Goal: Task Accomplishment & Management: Manage account settings

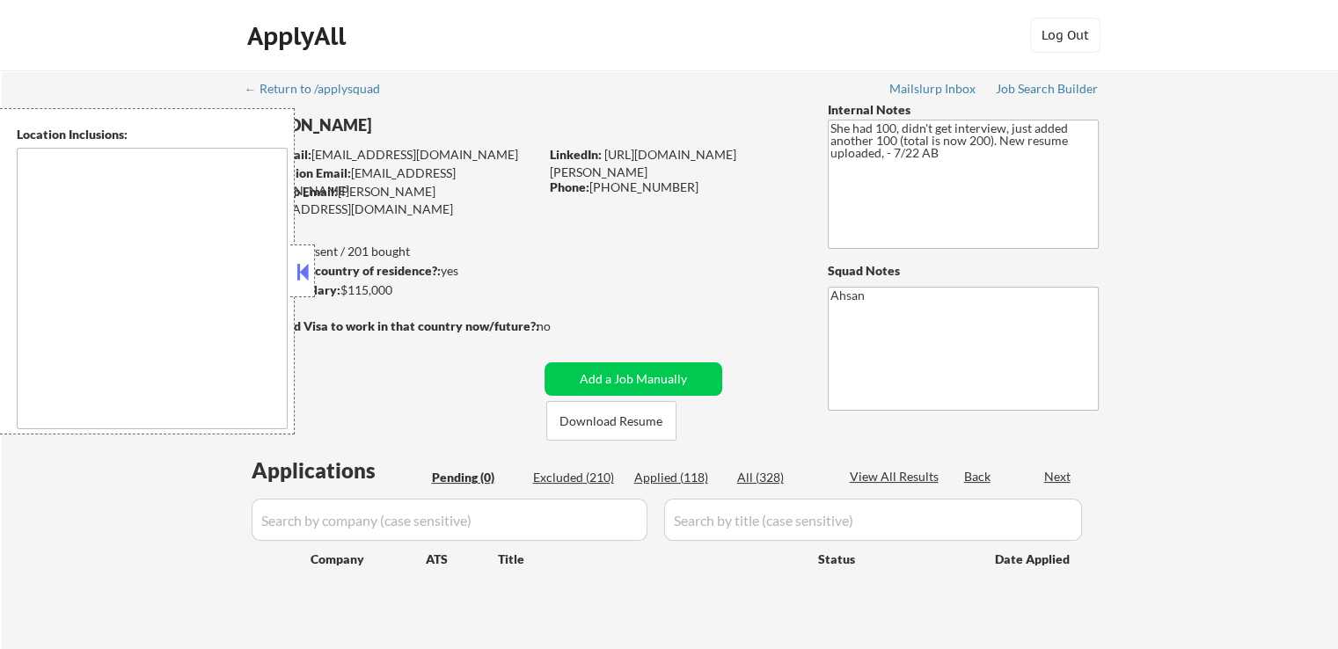
type textarea "[GEOGRAPHIC_DATA], [GEOGRAPHIC_DATA] [GEOGRAPHIC_DATA], [GEOGRAPHIC_DATA] [GEOG…"
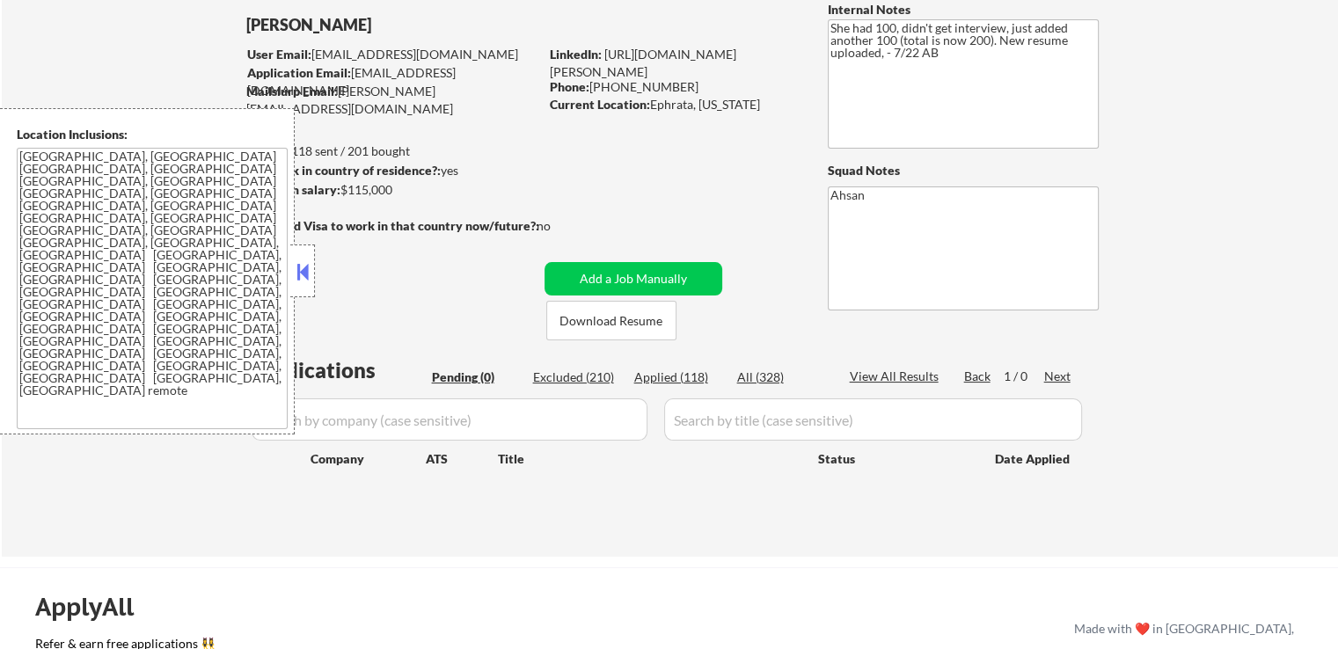
scroll to position [176, 0]
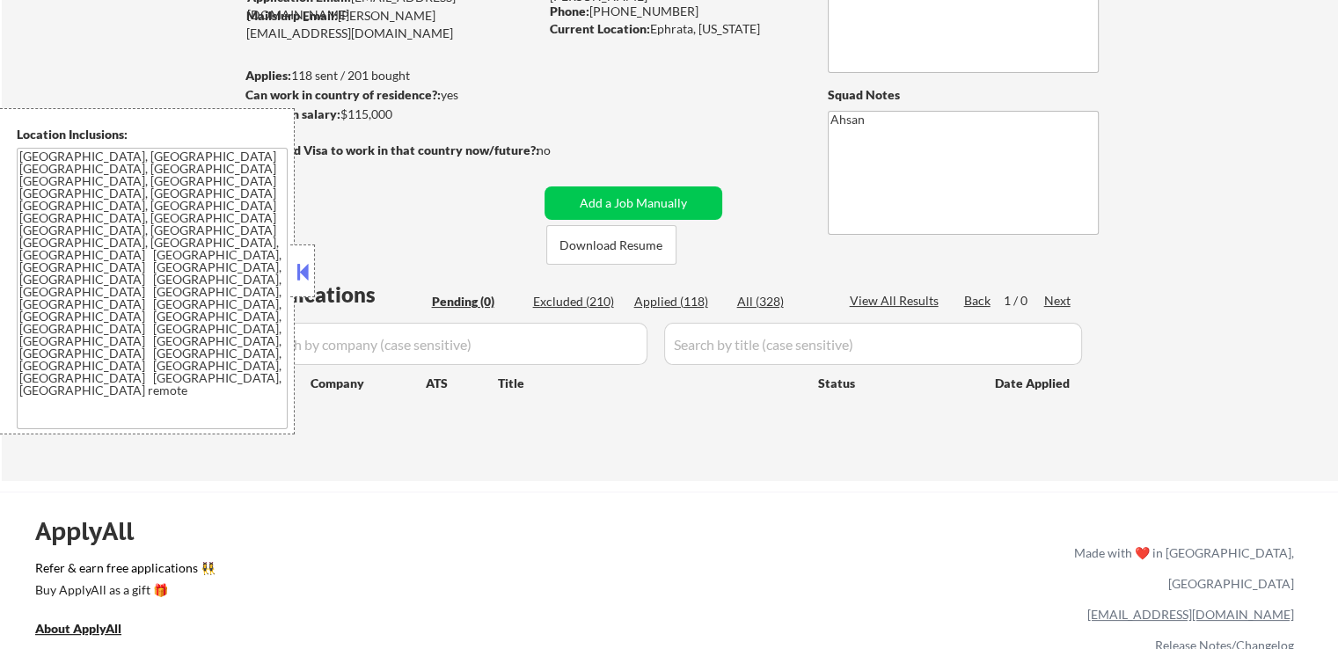
click at [658, 298] on div "Applied (118)" at bounding box center [678, 302] width 88 height 18
click at [665, 303] on div "Applied (118)" at bounding box center [678, 302] width 88 height 18
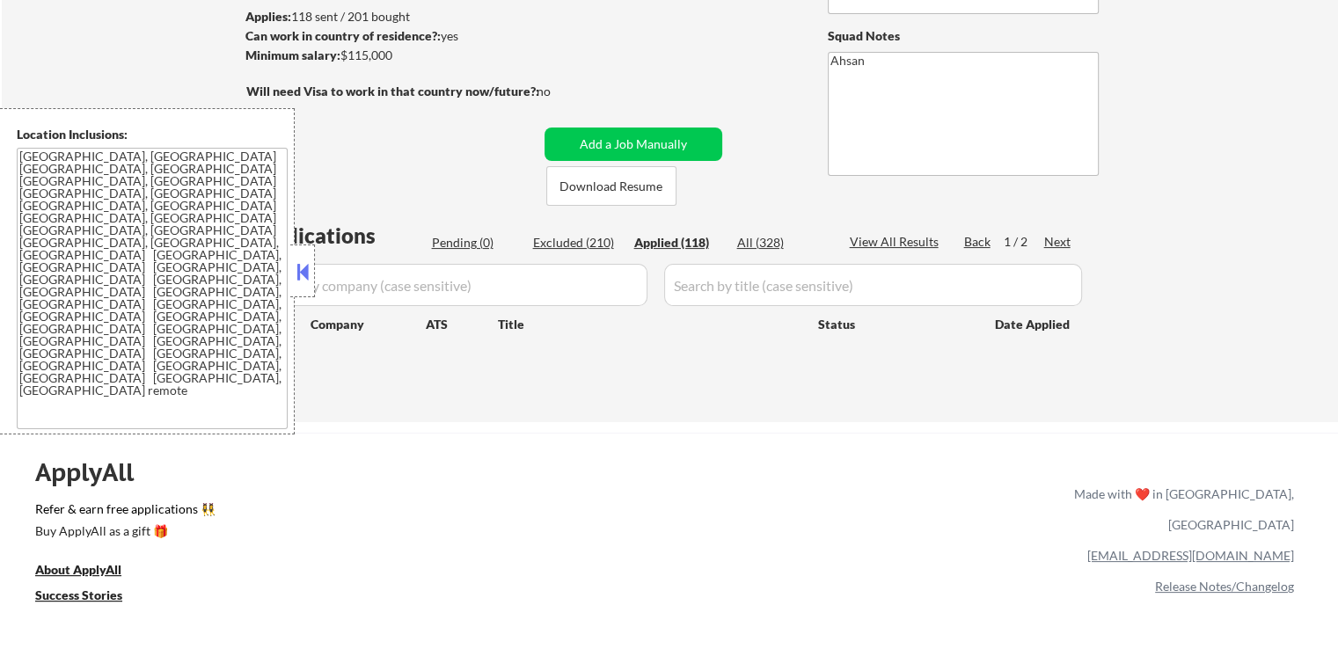
scroll to position [264, 0]
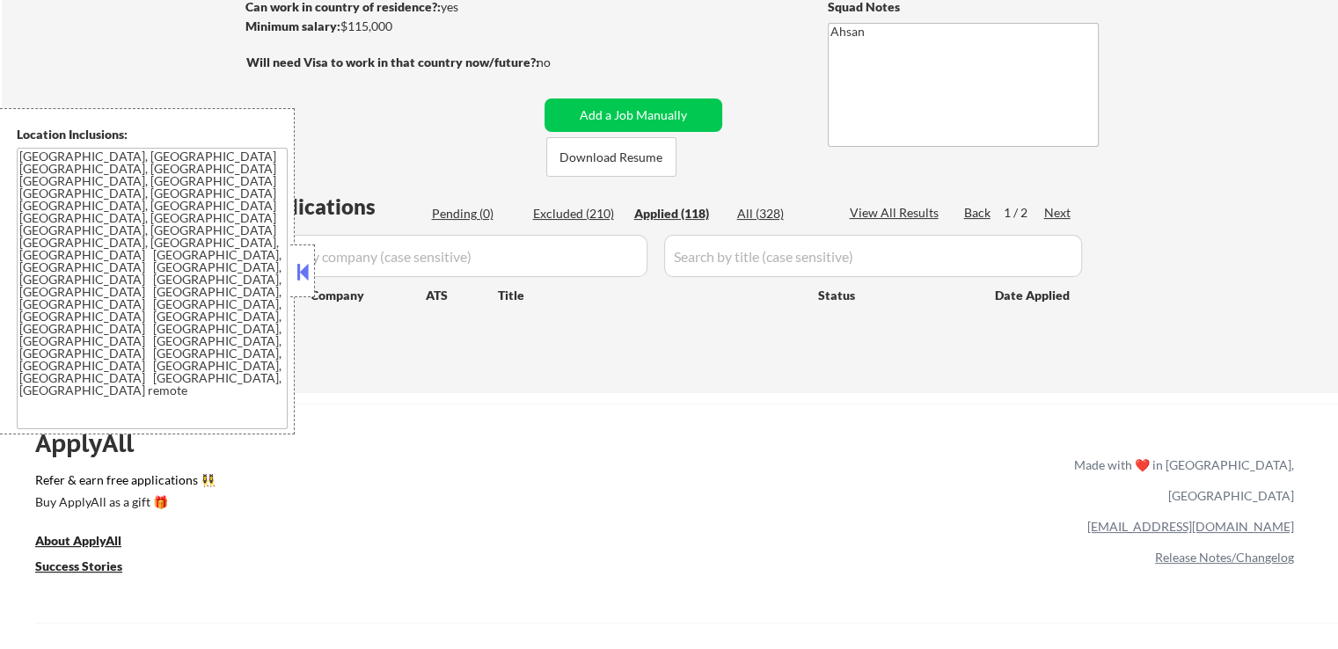
click at [667, 217] on div "Applied (118)" at bounding box center [678, 214] width 88 height 18
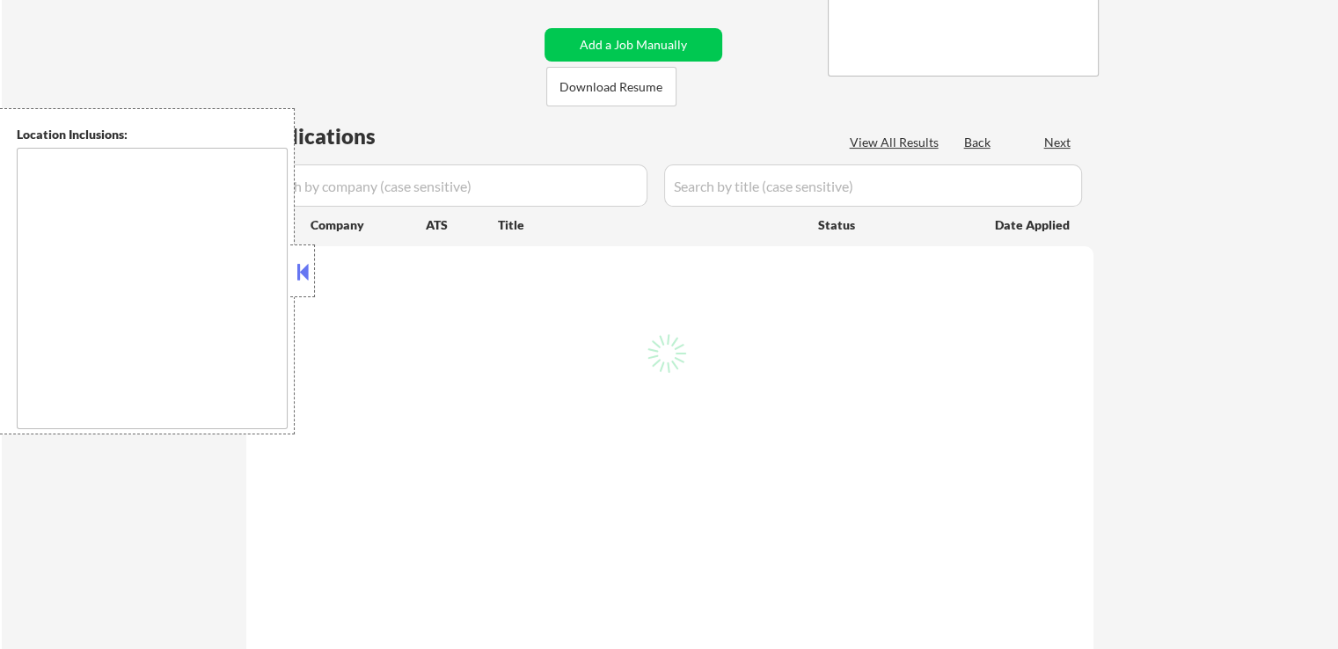
scroll to position [264, 0]
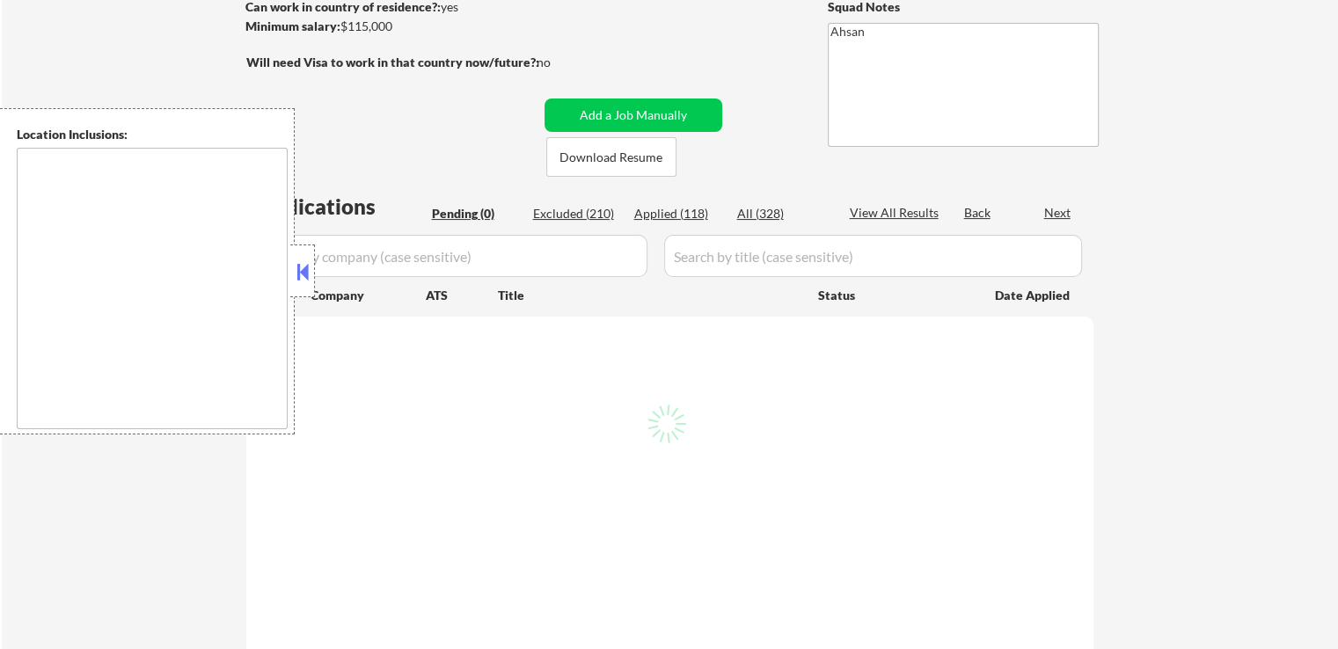
type textarea "[GEOGRAPHIC_DATA], [GEOGRAPHIC_DATA] [GEOGRAPHIC_DATA], [GEOGRAPHIC_DATA] [GEOG…"
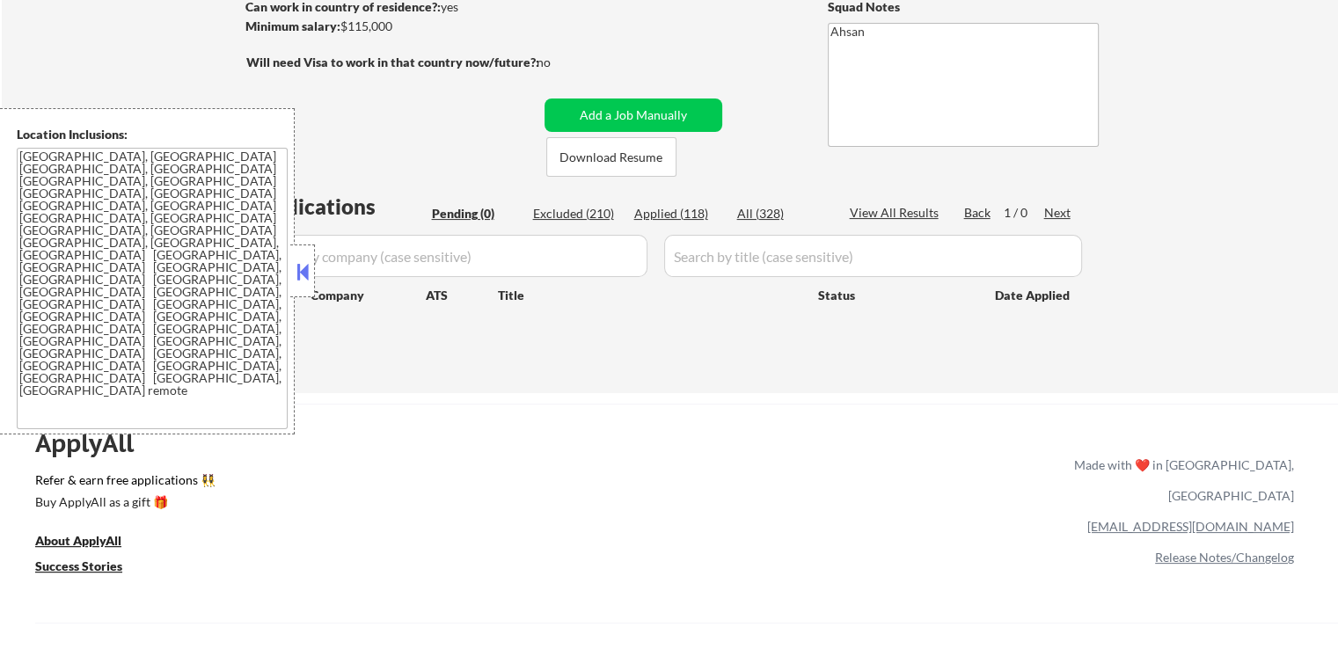
scroll to position [352, 0]
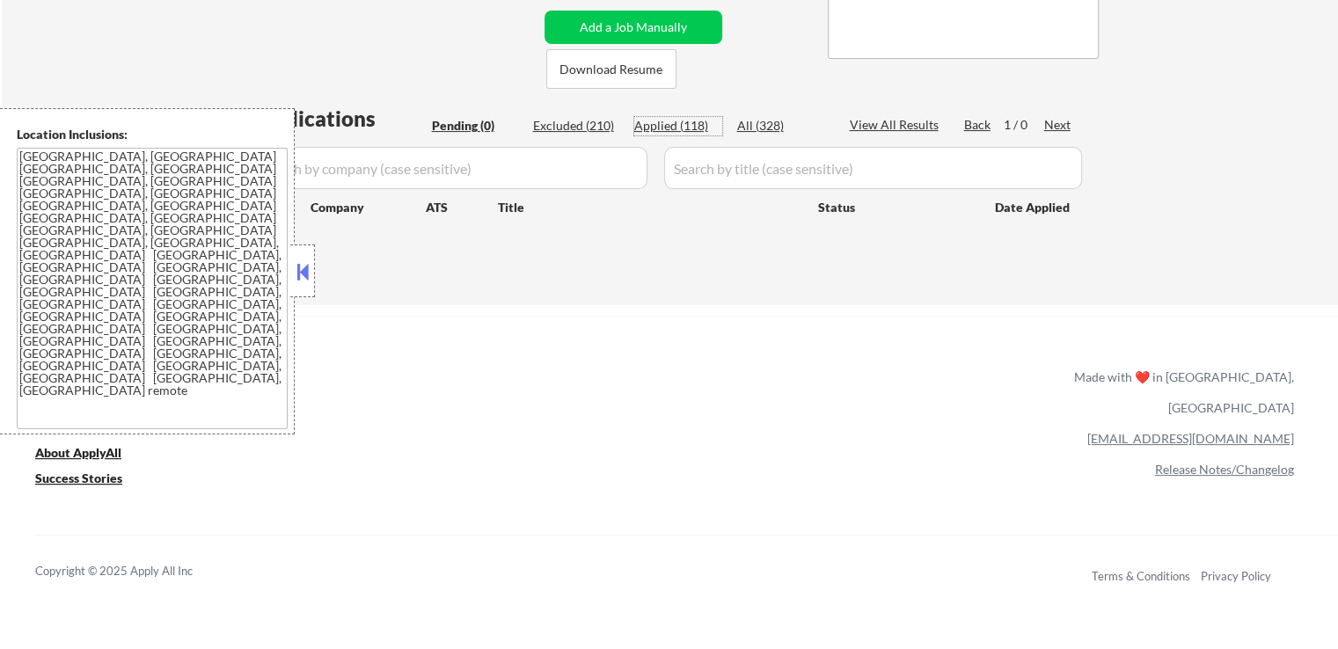
click at [671, 124] on div "Applied (118)" at bounding box center [678, 126] width 88 height 18
select select ""applied""
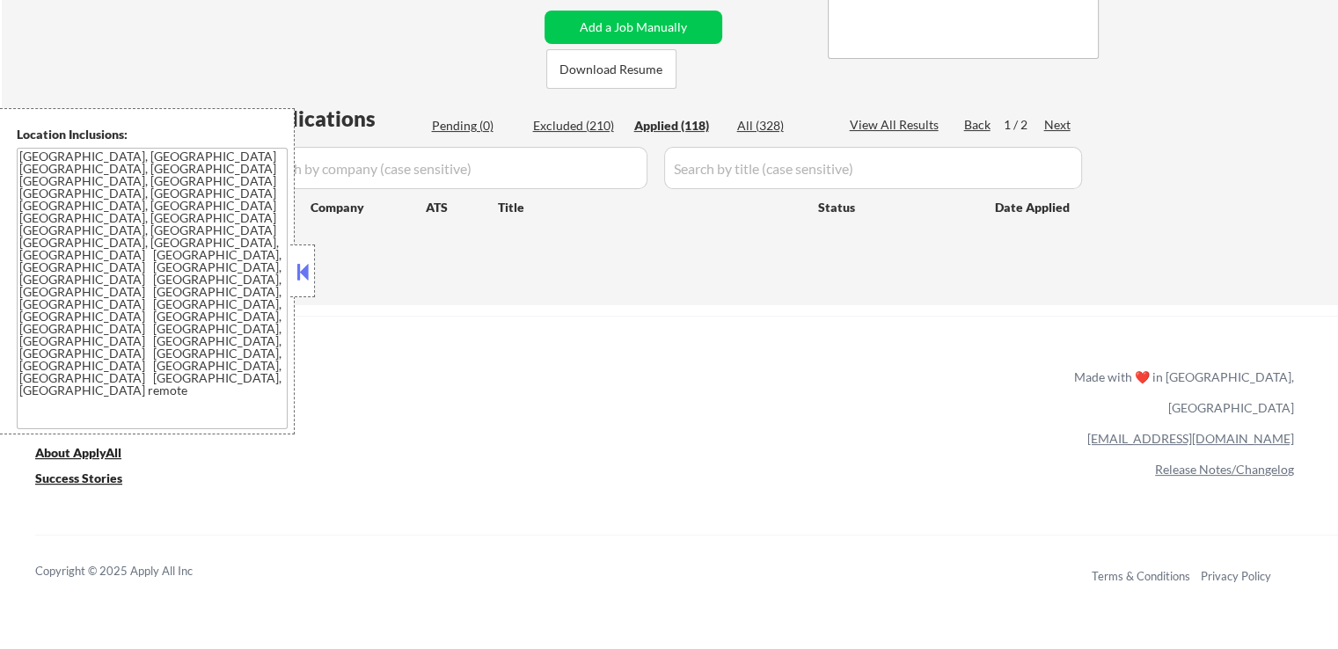
select select ""applied""
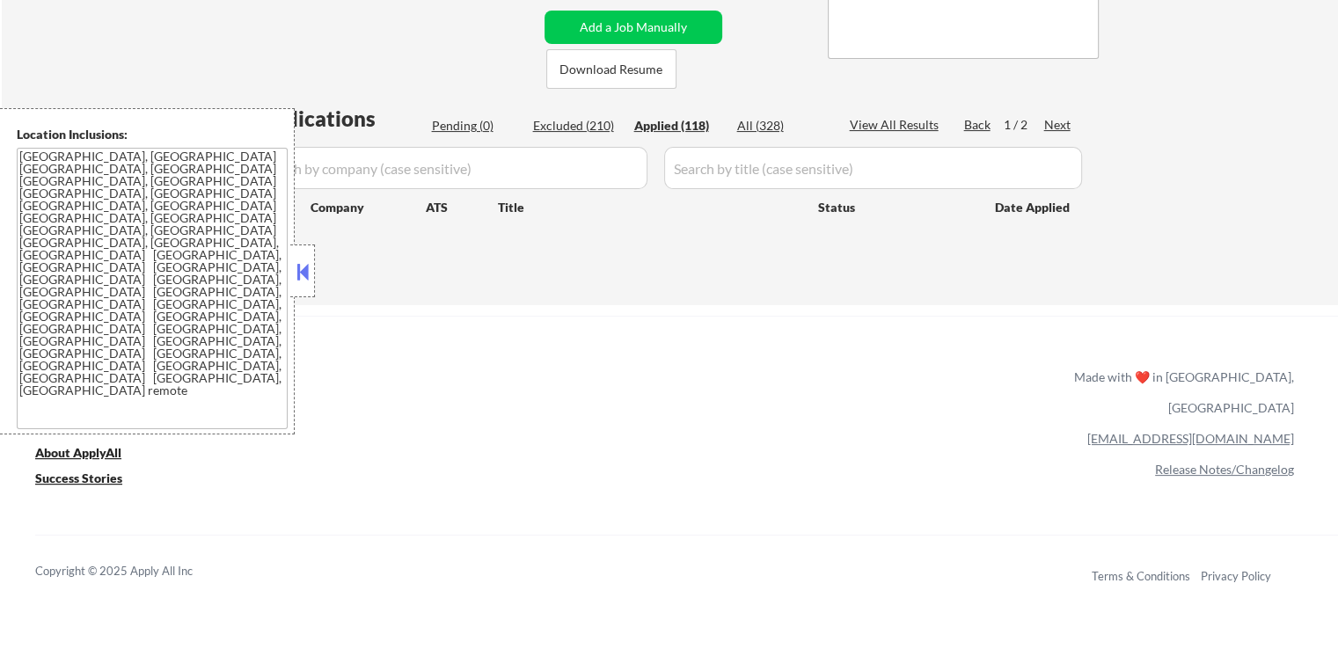
select select ""applied""
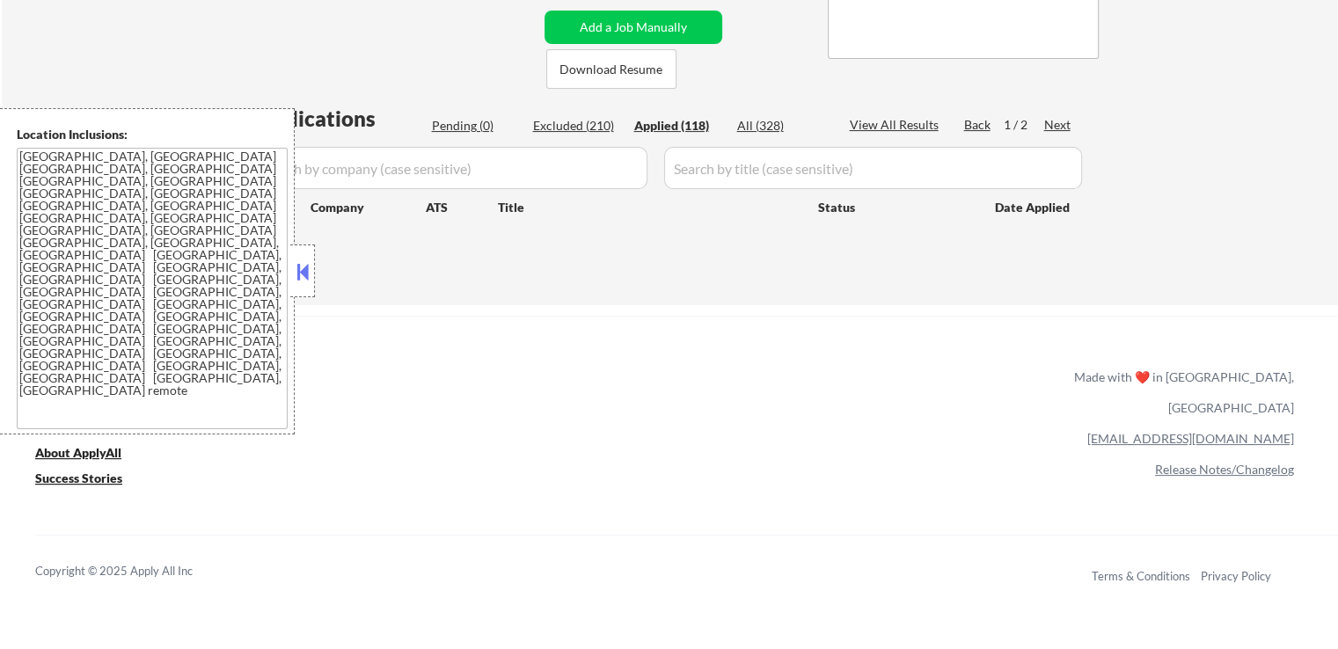
select select ""applied""
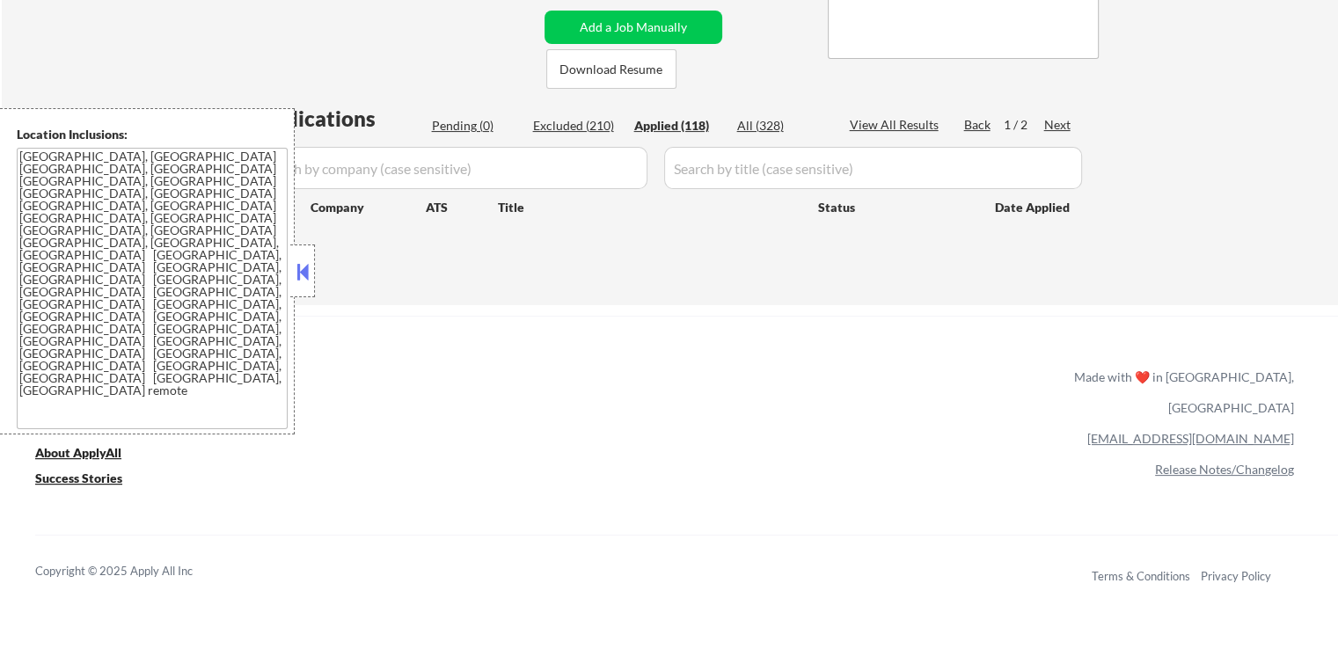
select select ""applied""
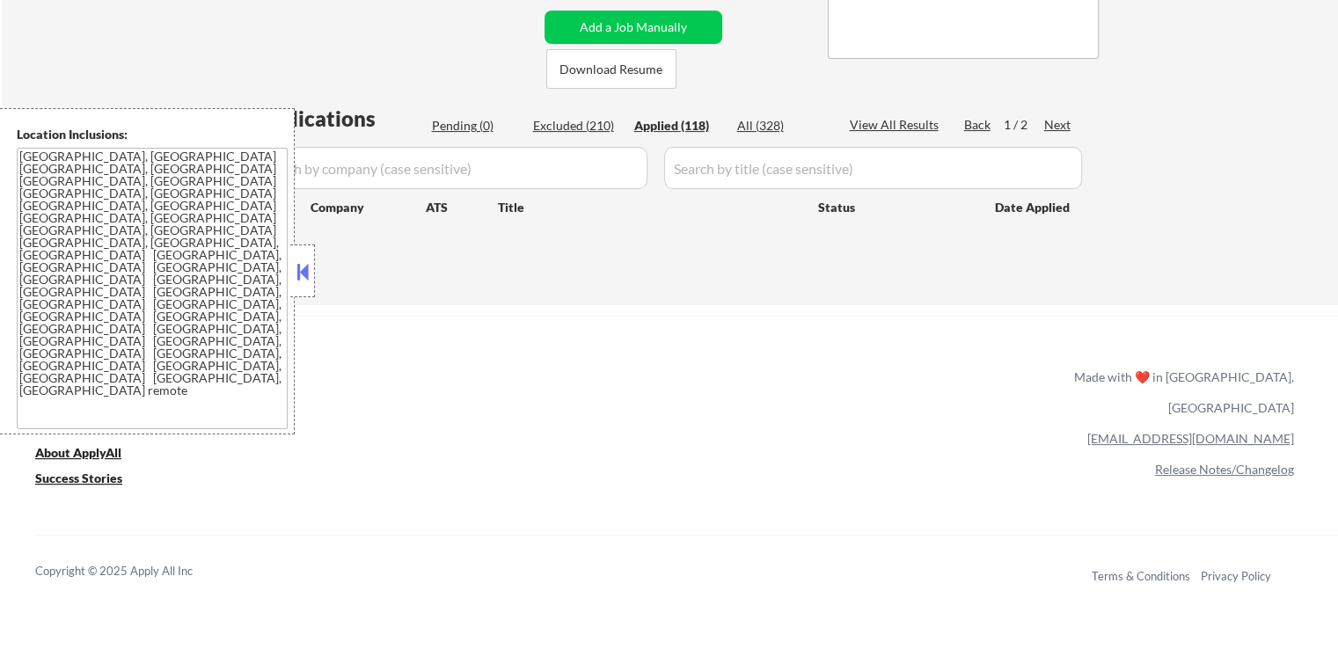
select select ""applied""
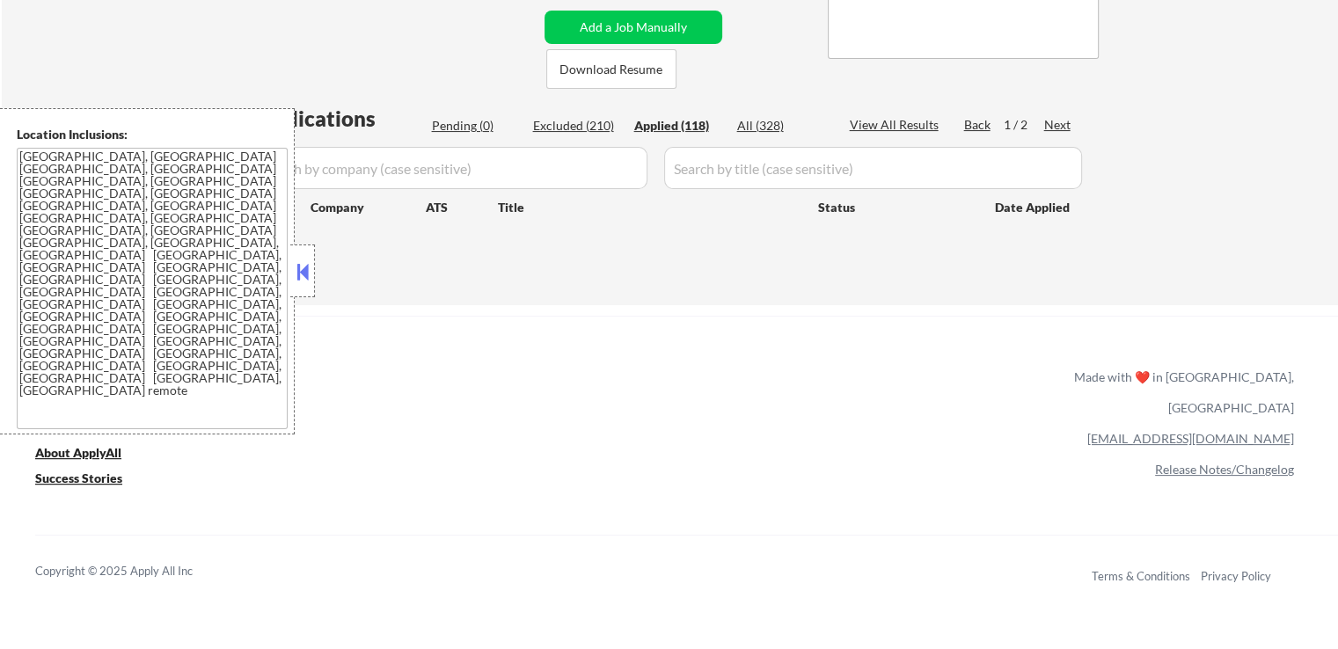
select select ""applied""
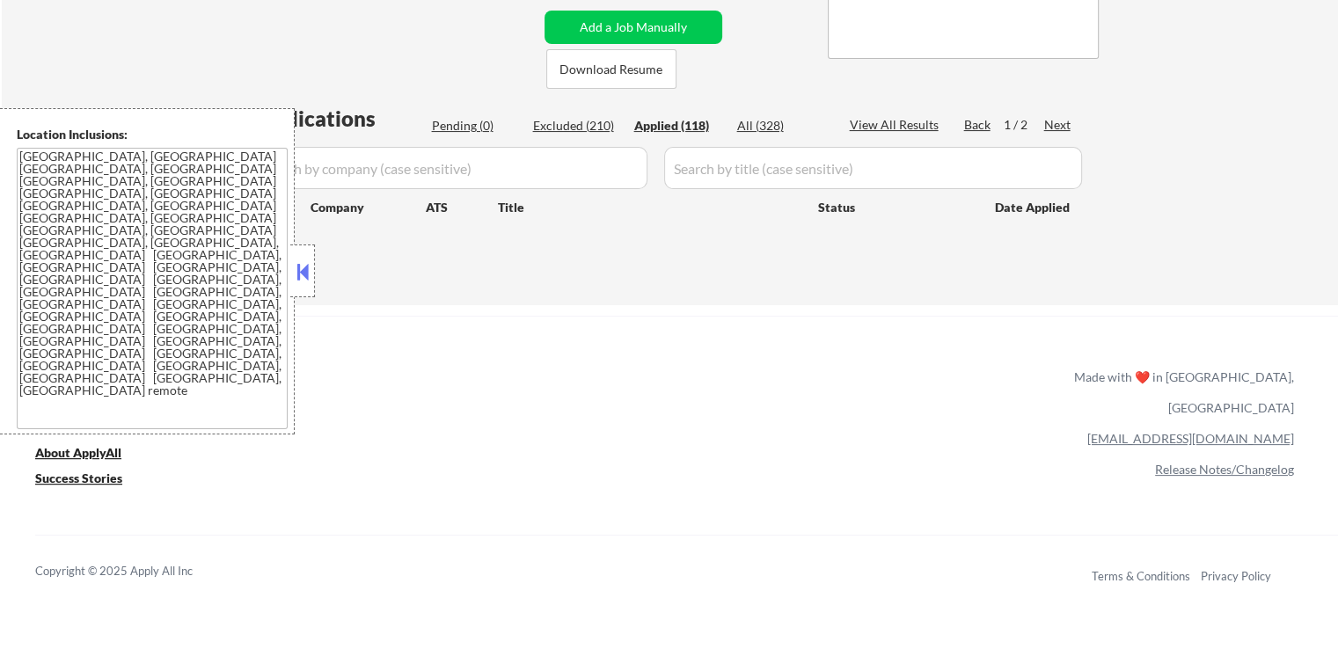
select select ""applied""
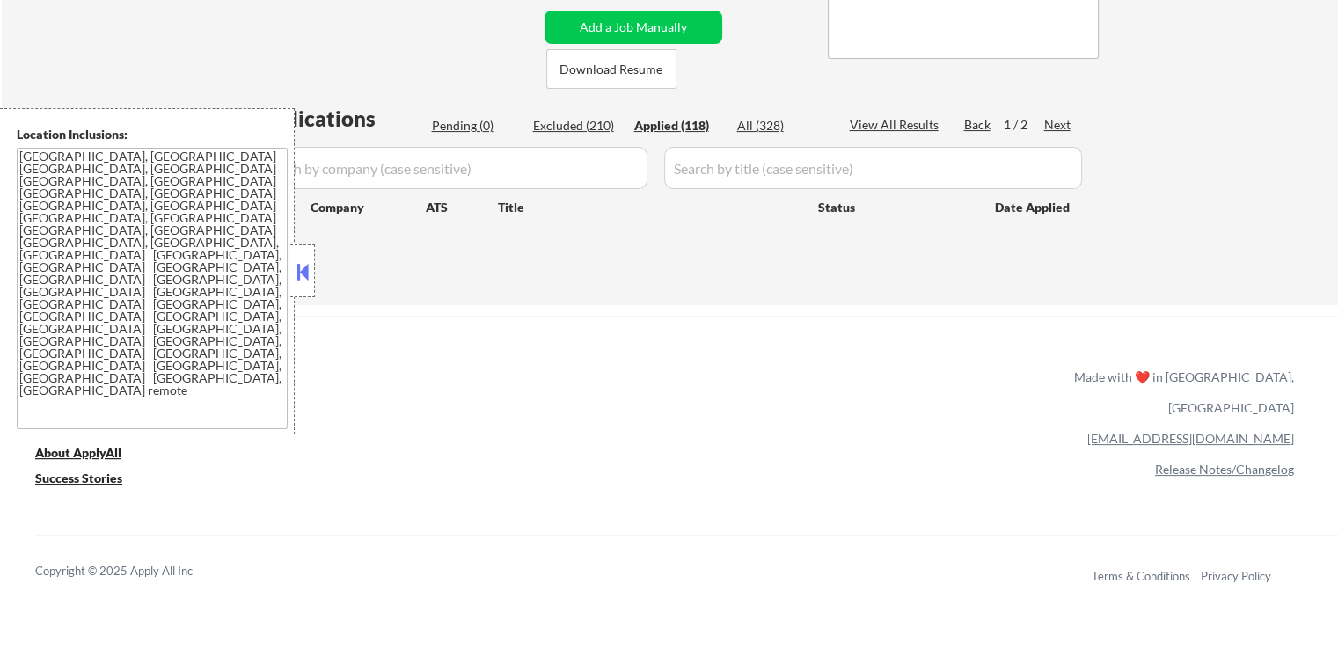
select select ""applied""
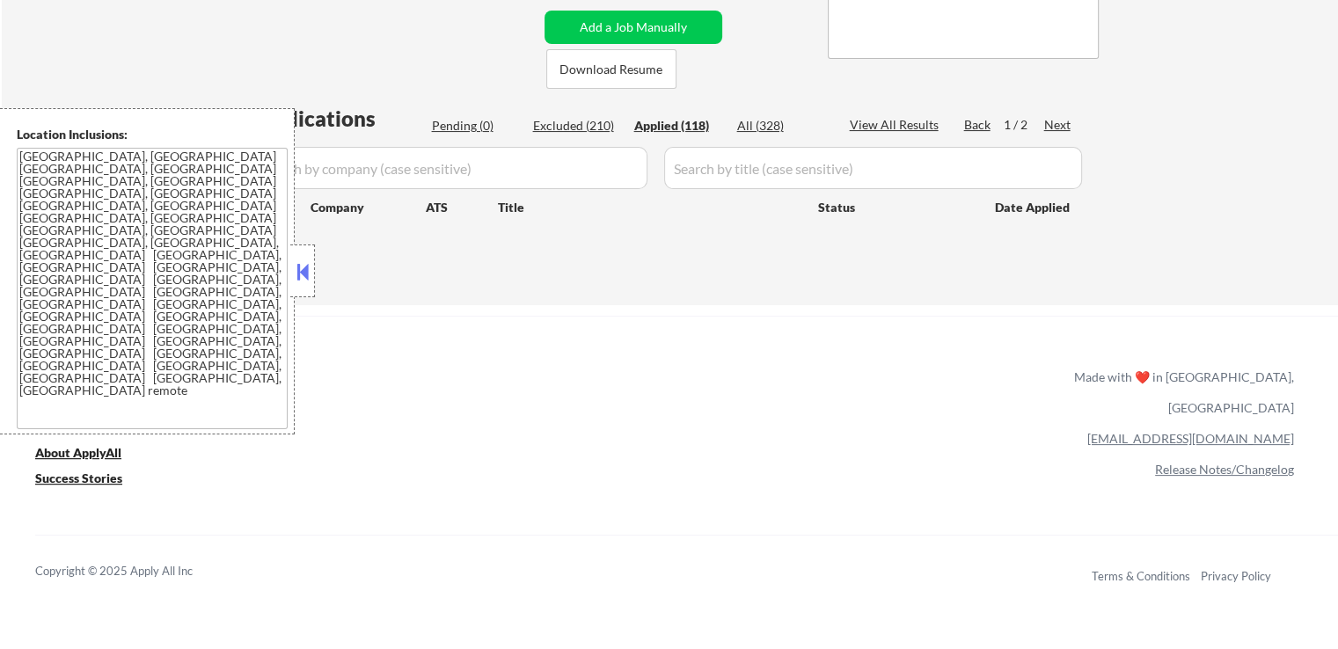
select select ""applied""
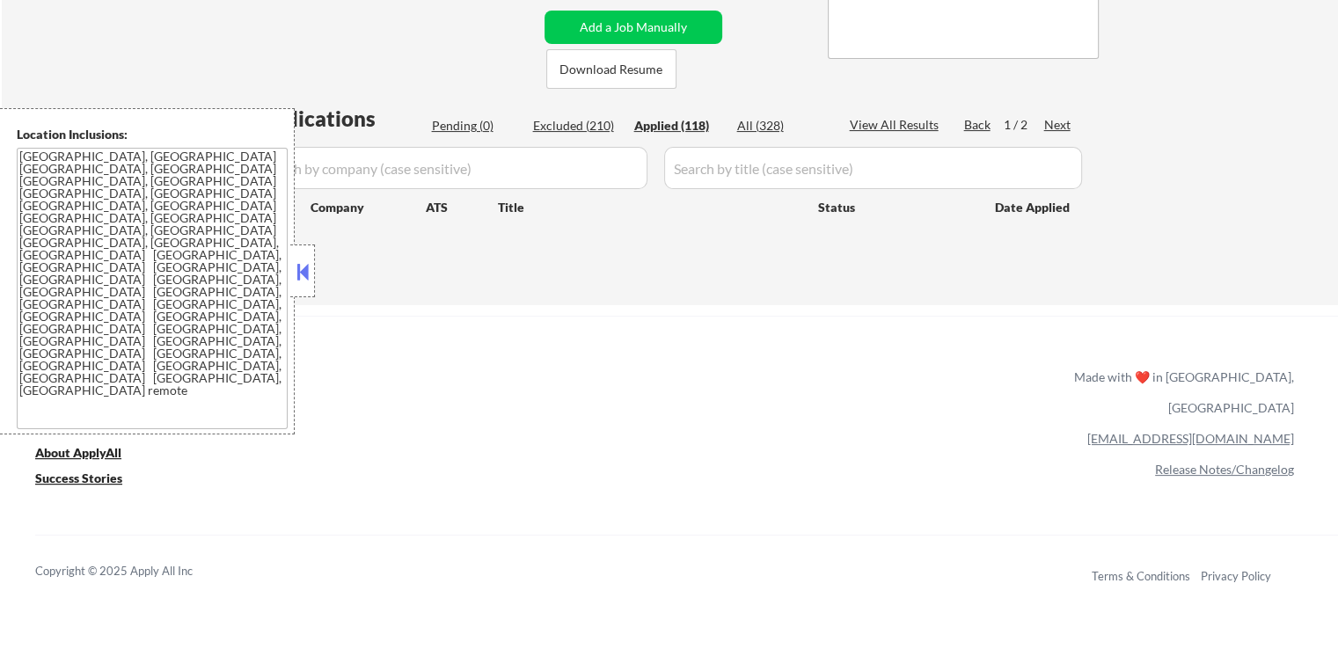
select select ""applied""
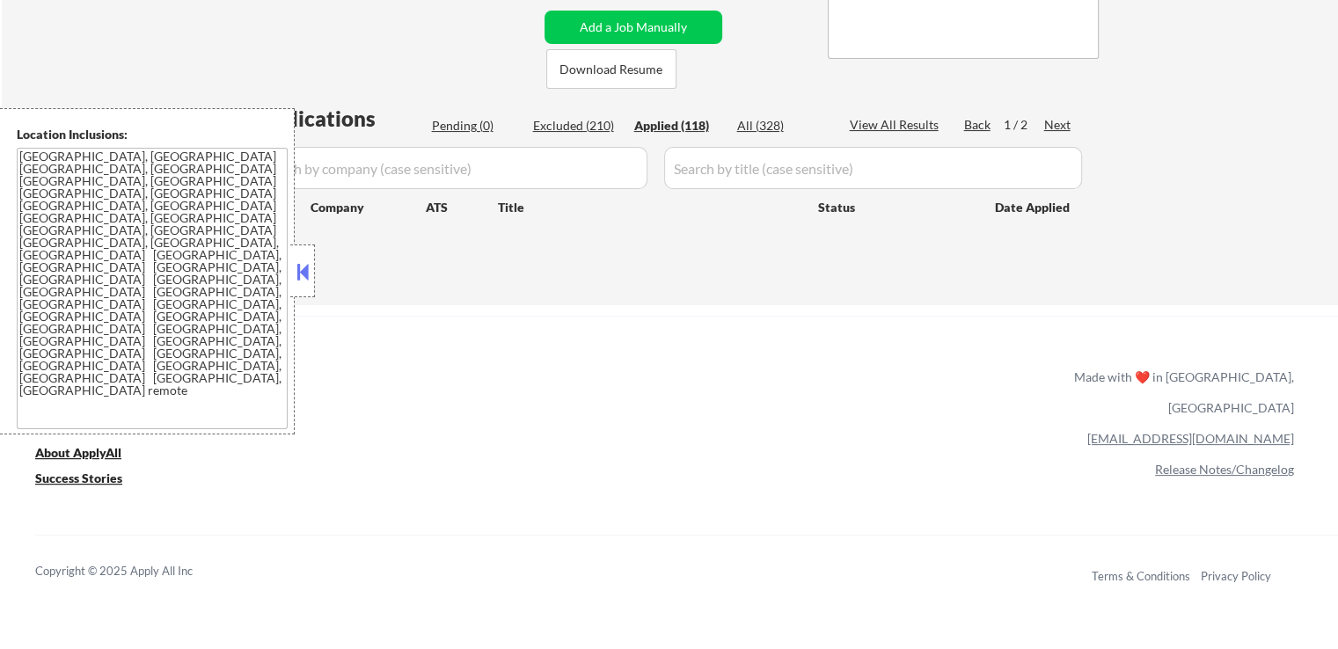
select select ""applied""
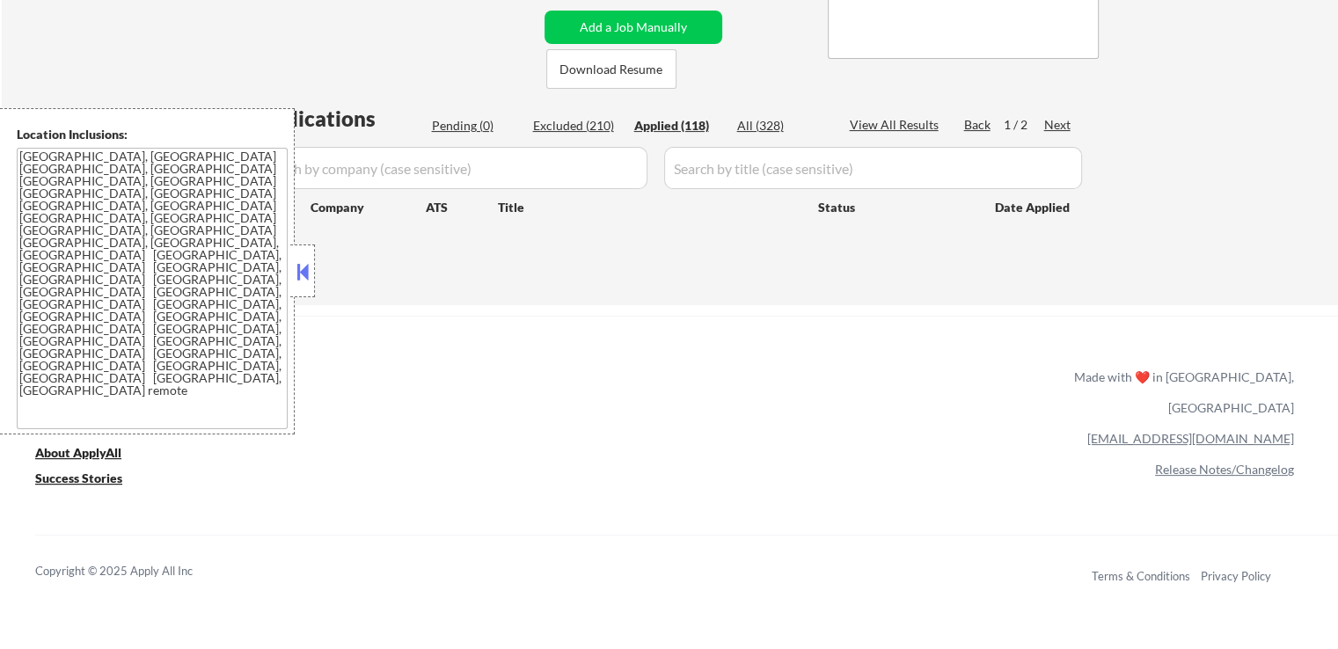
select select ""applied""
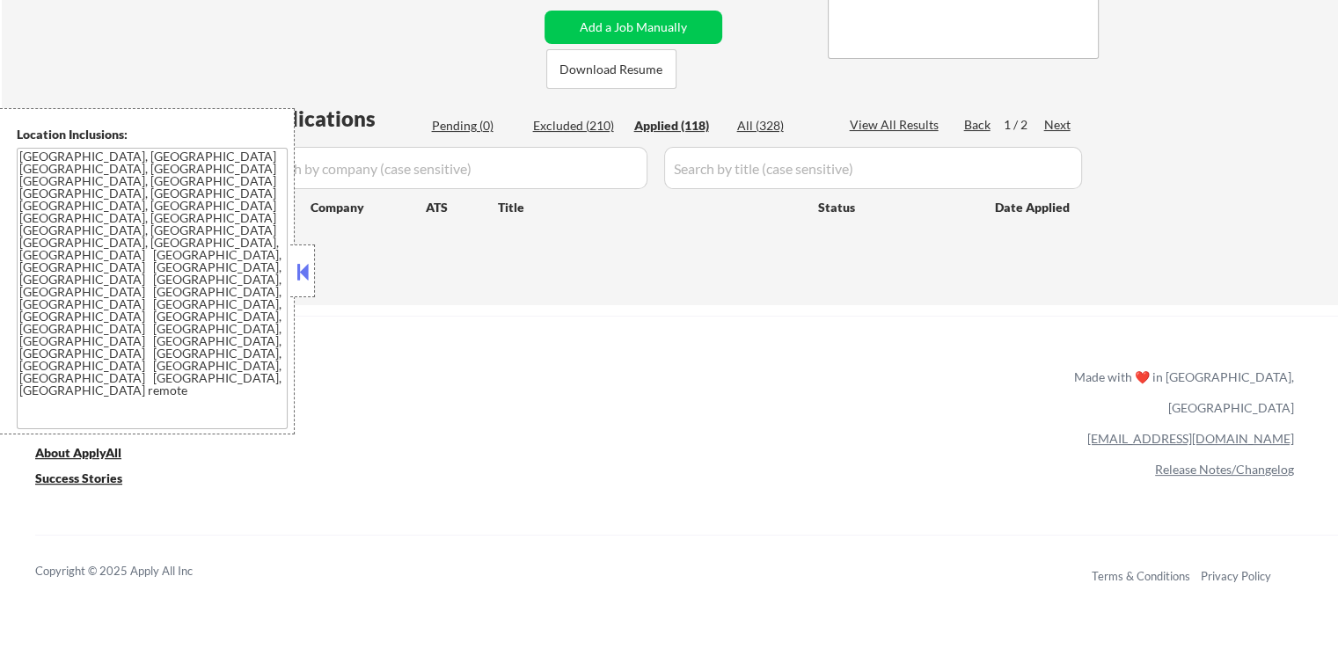
select select ""applied""
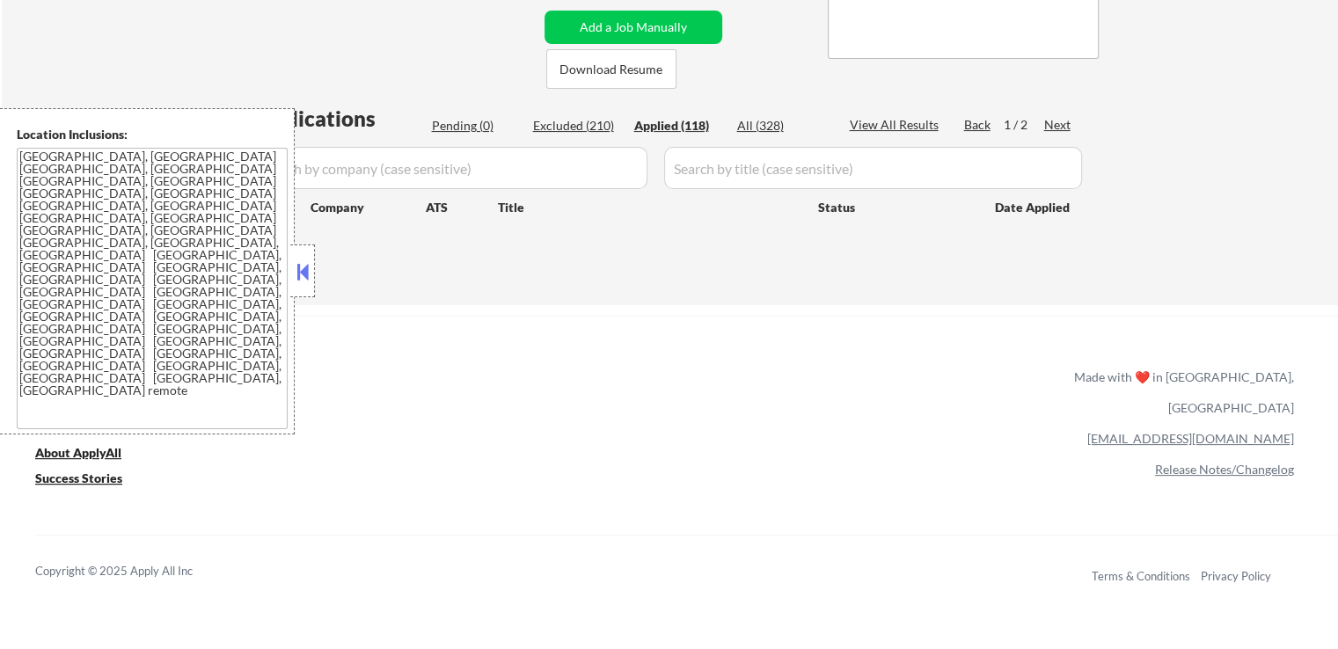
select select ""applied""
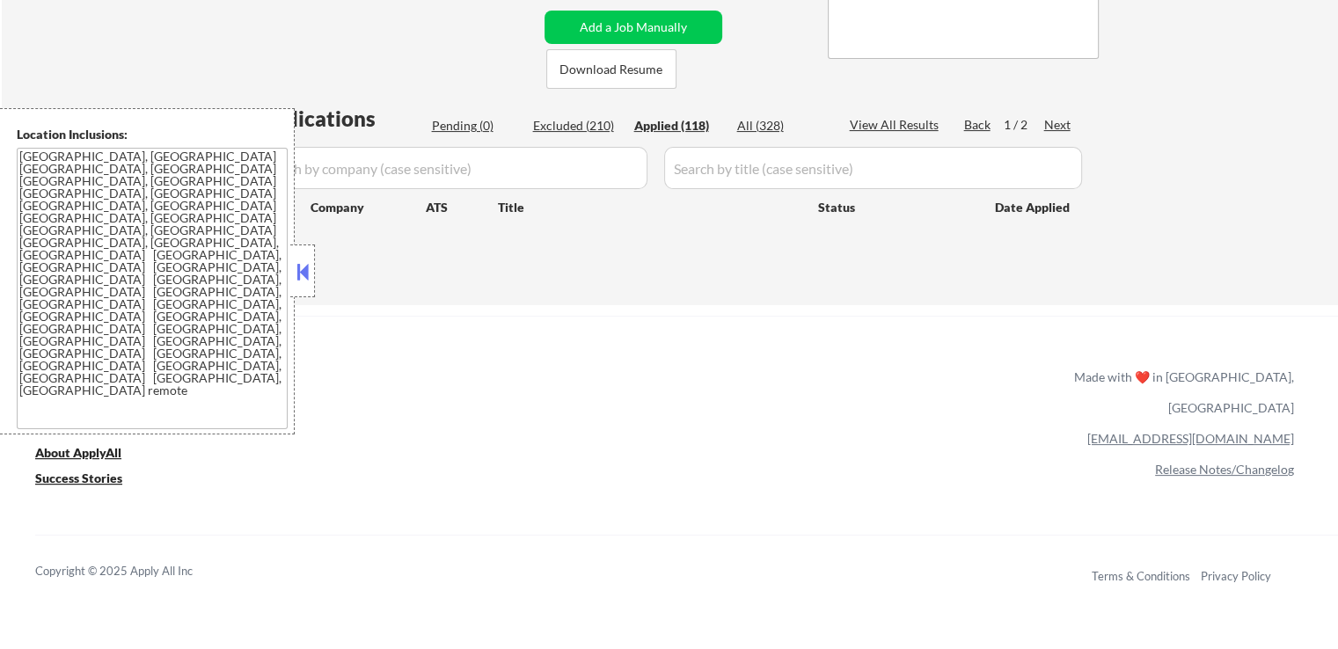
select select ""applied""
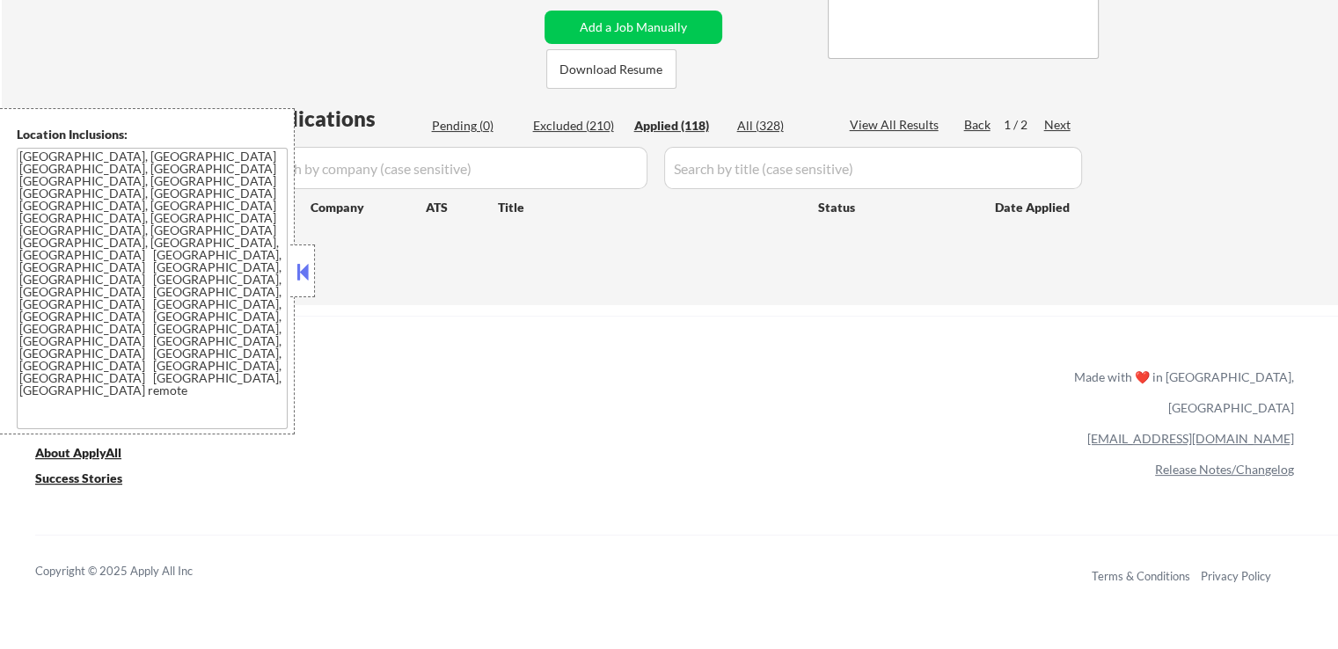
select select ""applied""
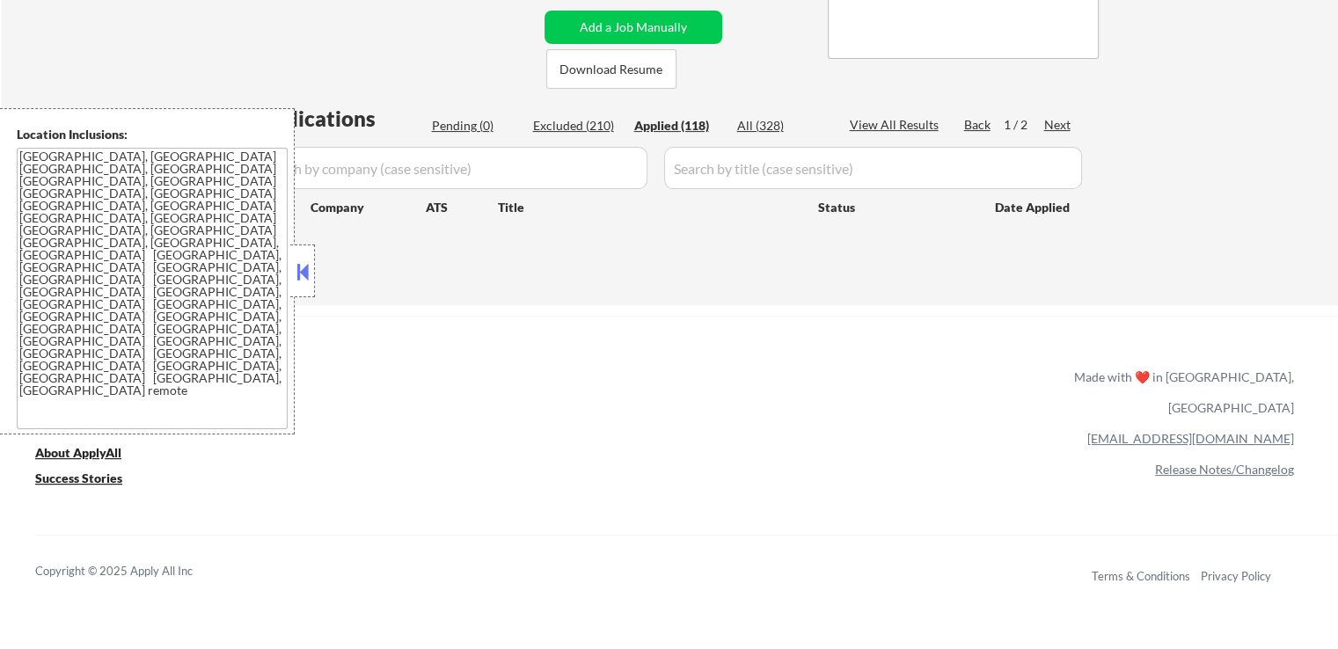
select select ""applied""
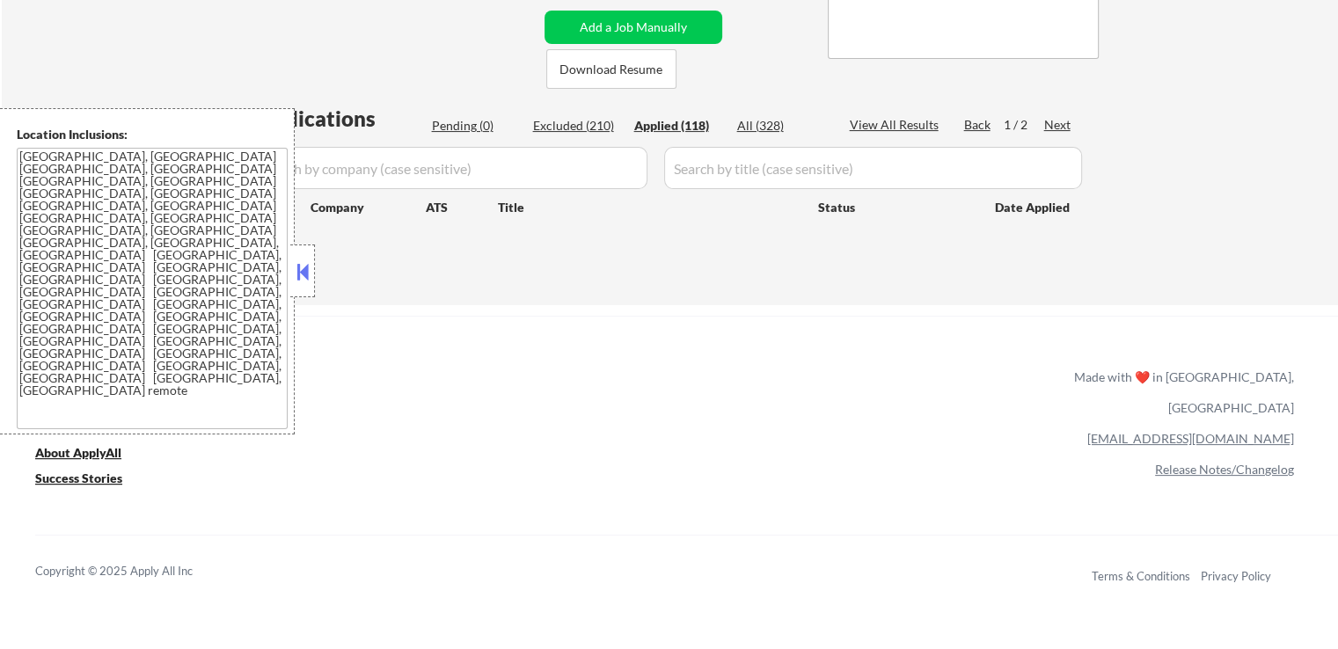
select select ""applied""
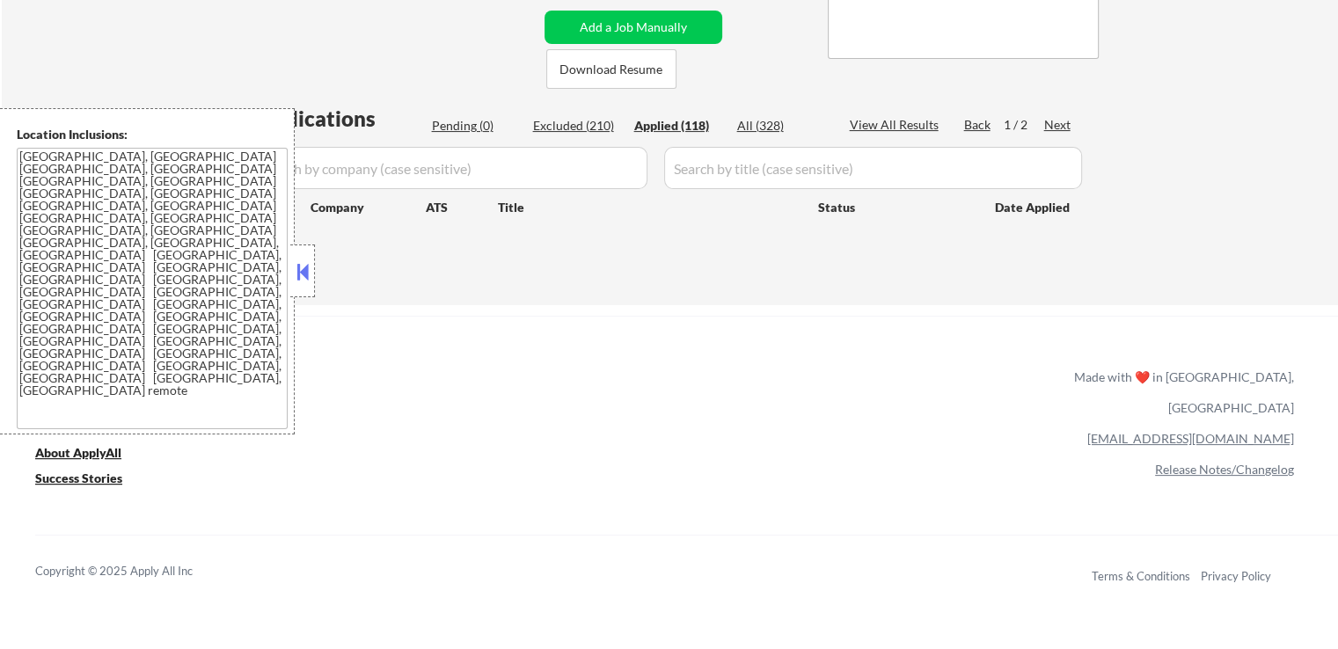
select select ""applied""
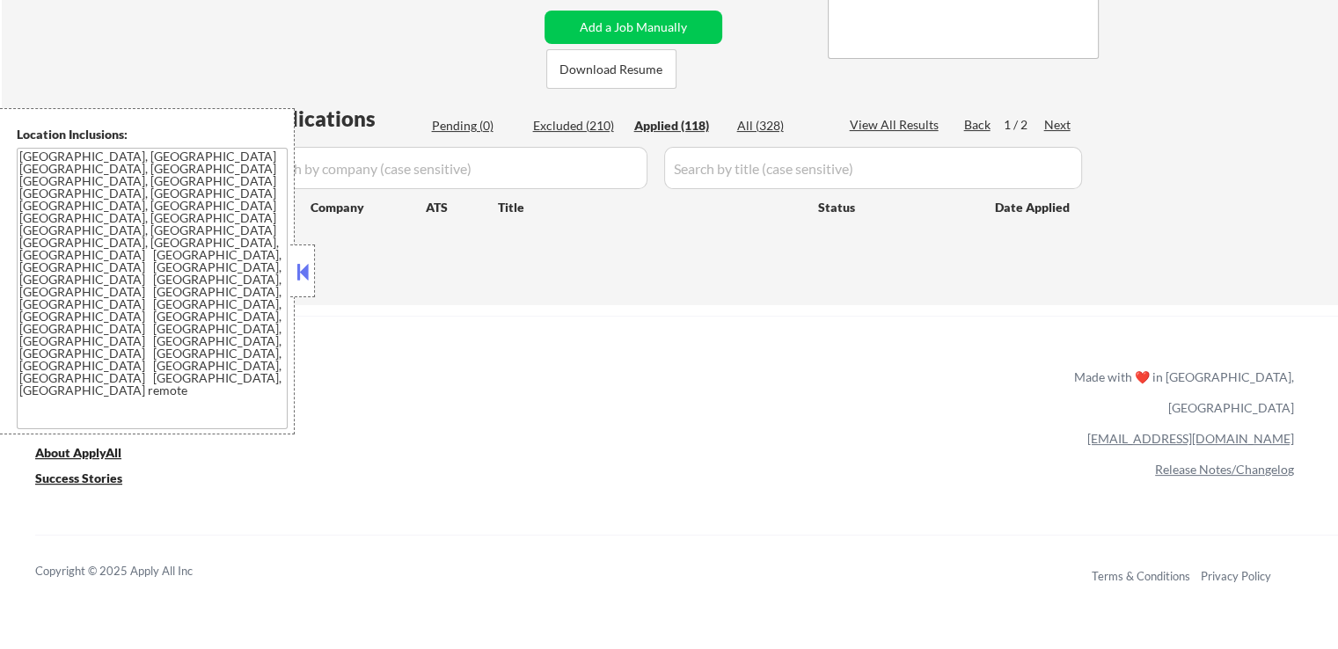
select select ""applied""
